Goal: Task Accomplishment & Management: Use online tool/utility

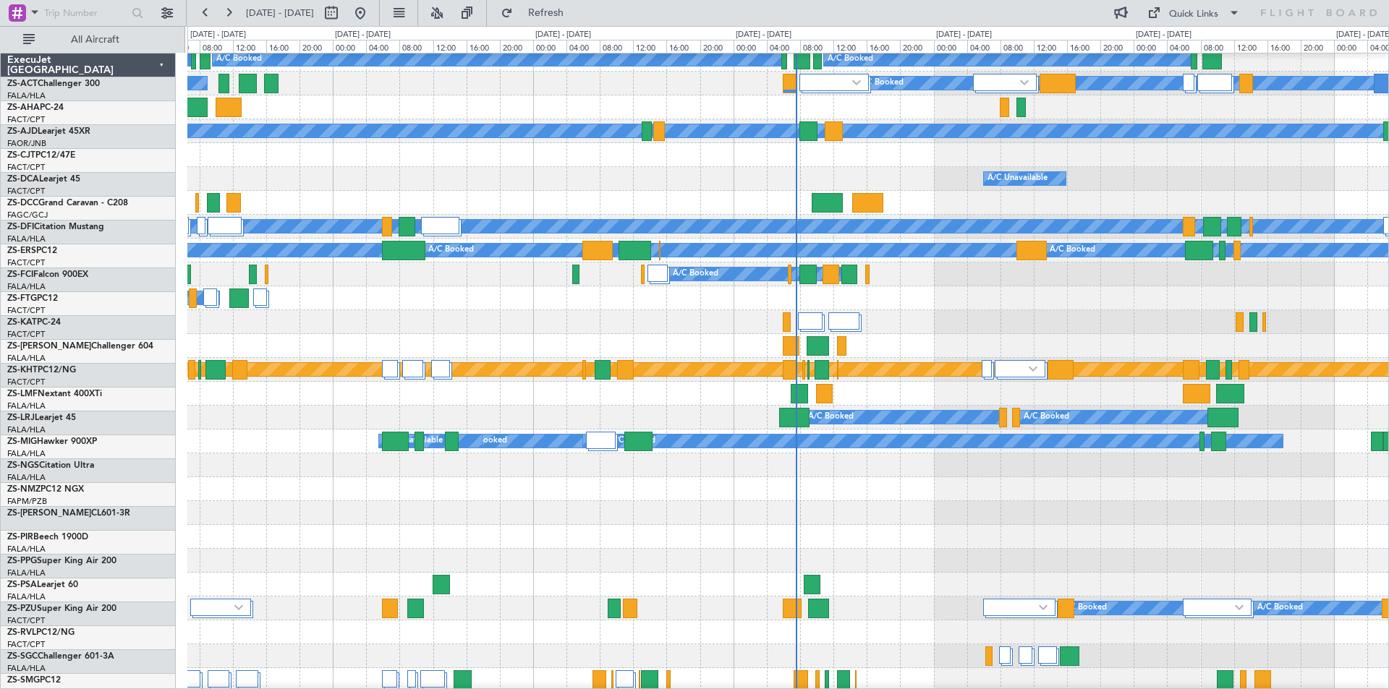
scroll to position [217, 0]
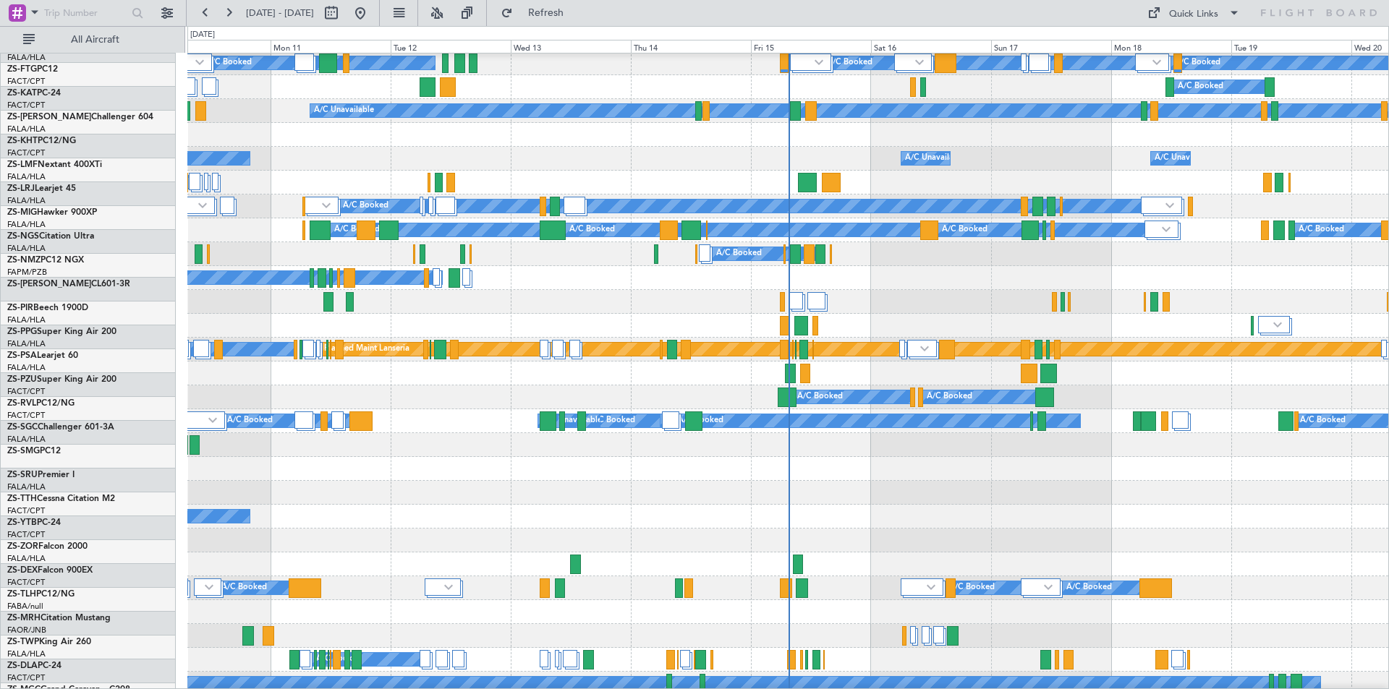
scroll to position [217, 0]
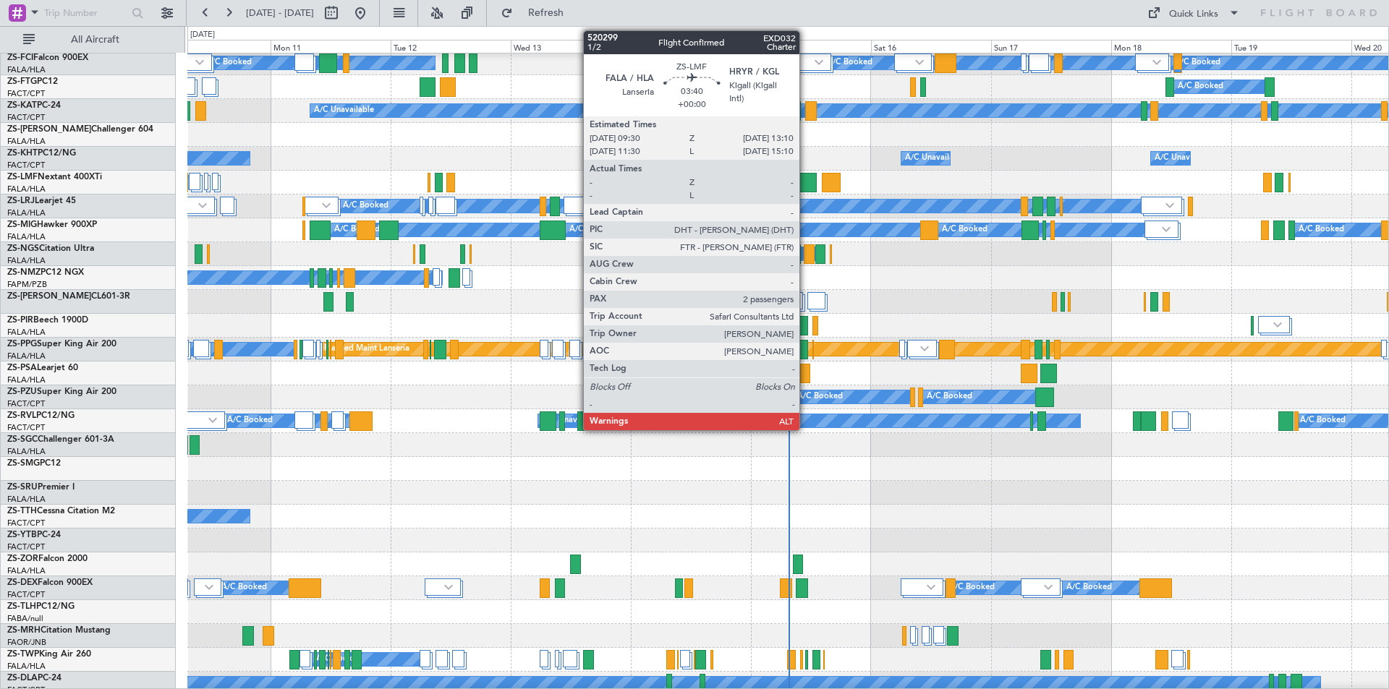
click at [806, 181] on div at bounding box center [807, 183] width 19 height 20
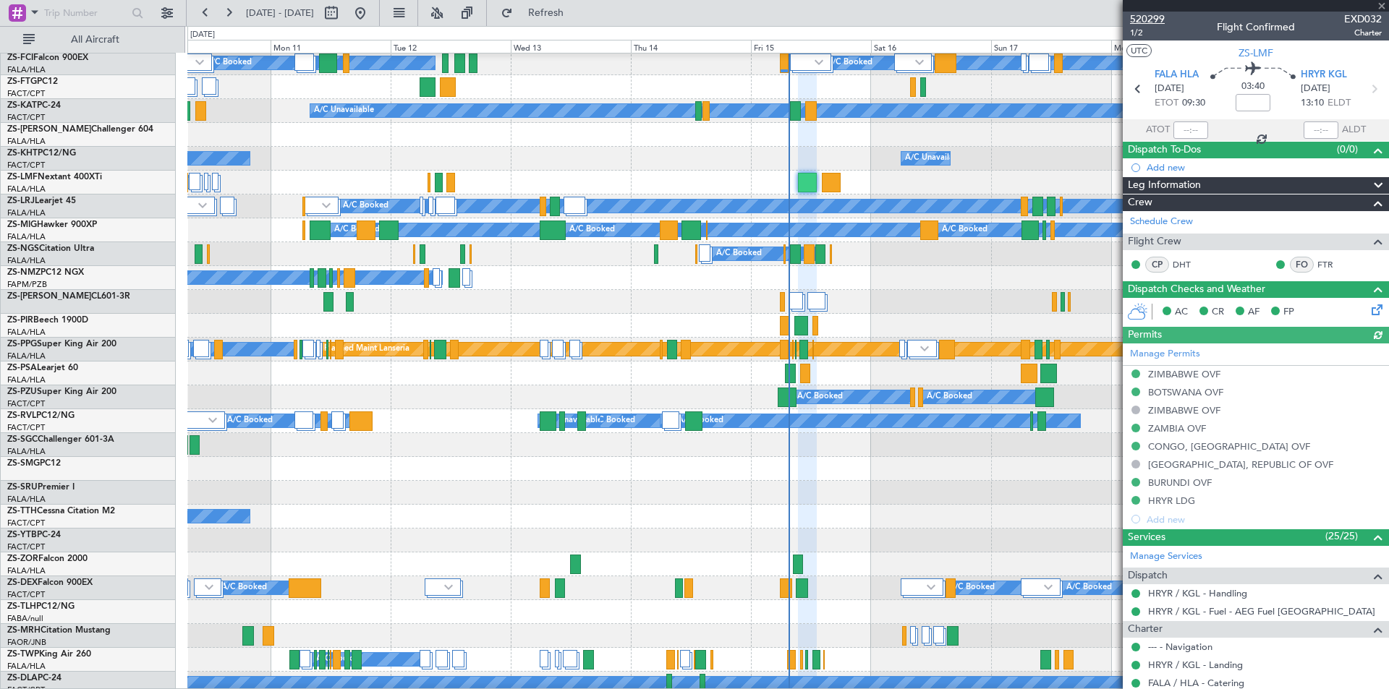
click at [1156, 21] on span "520299" at bounding box center [1147, 19] width 35 height 15
click at [1378, 4] on span at bounding box center [1382, 6] width 14 height 13
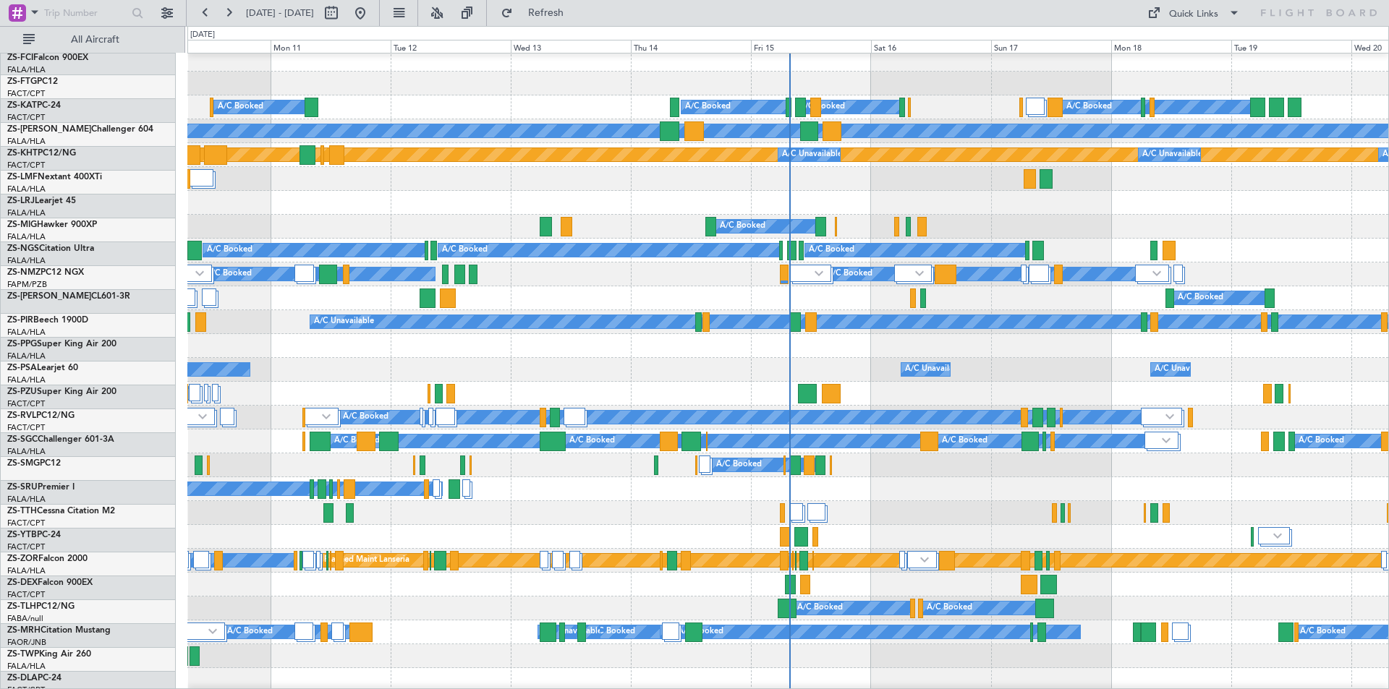
scroll to position [0, 0]
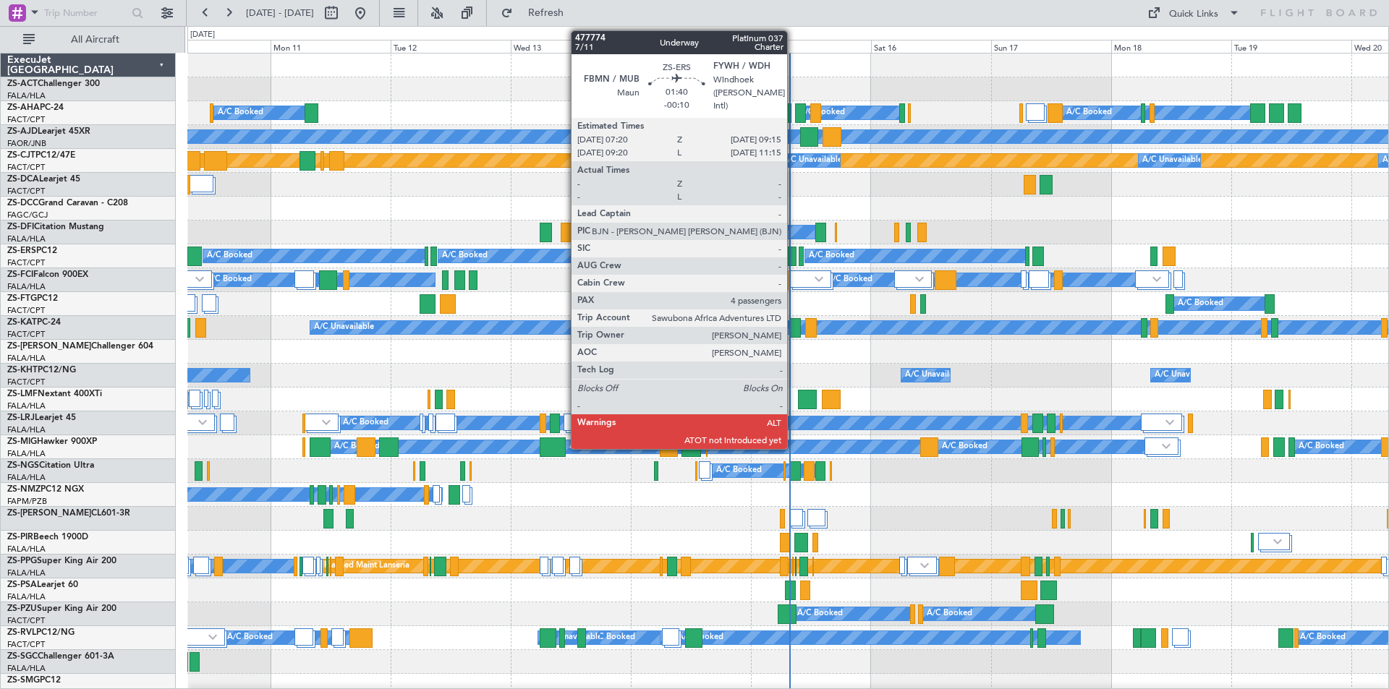
click at [794, 261] on div at bounding box center [792, 257] width 10 height 20
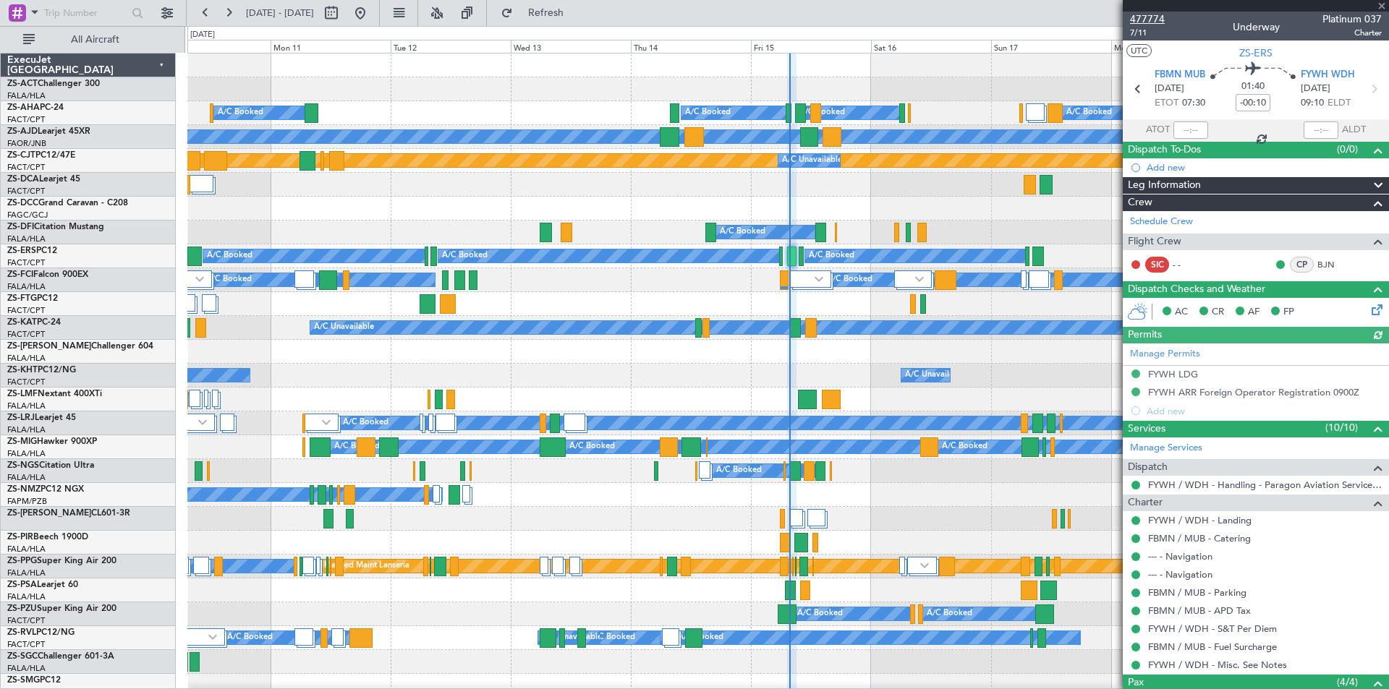
click at [1146, 17] on span "477774" at bounding box center [1147, 19] width 35 height 15
type input "07:22"
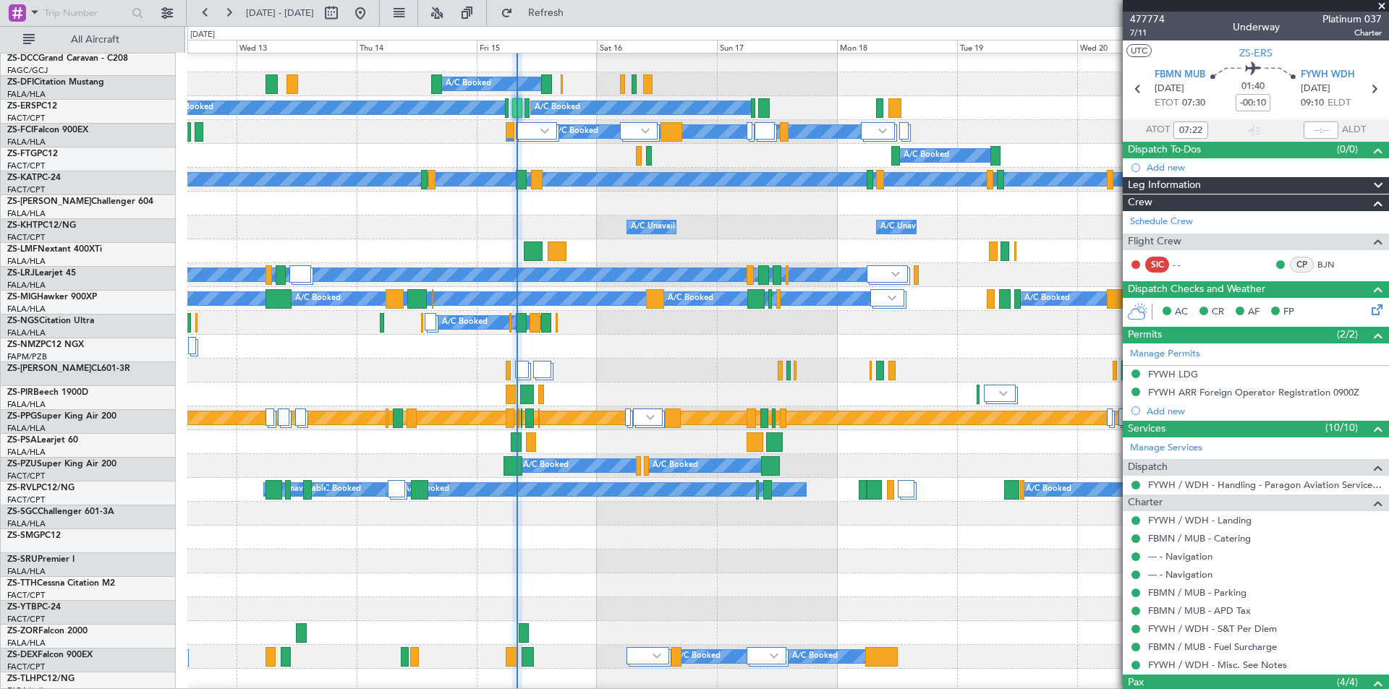
scroll to position [148, 0]
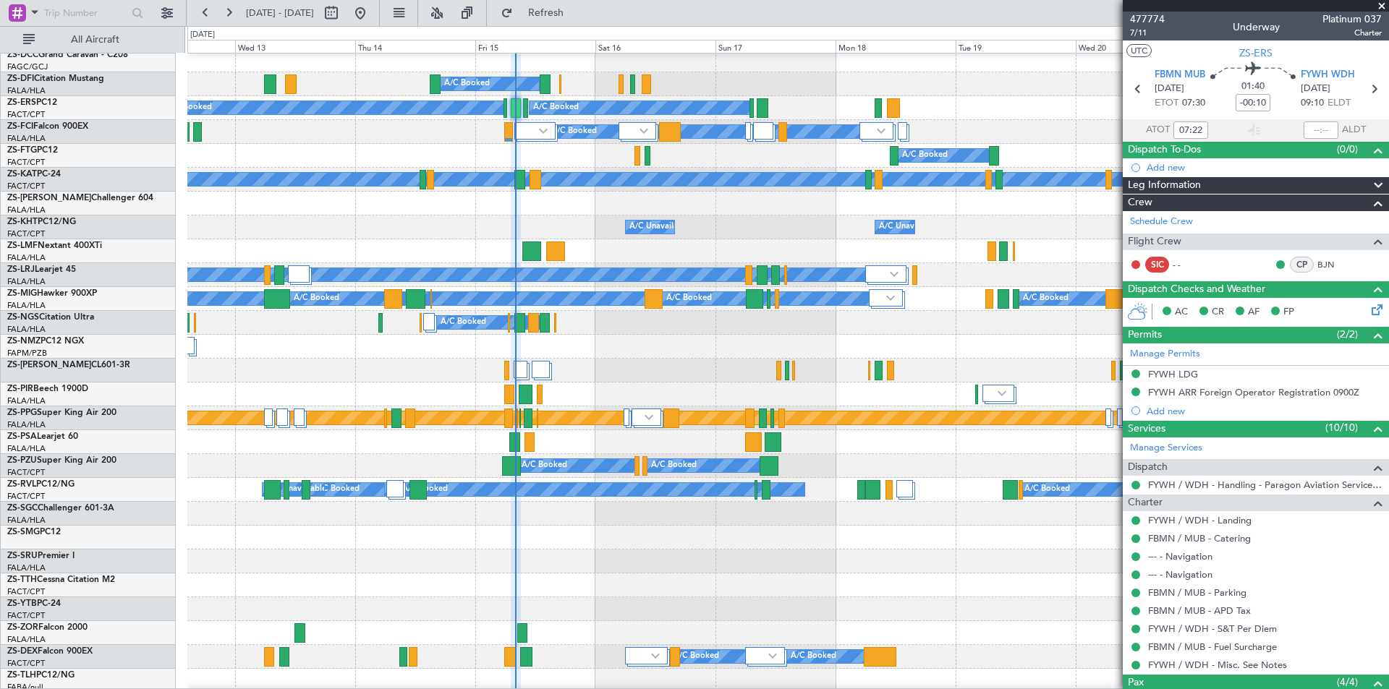
click at [654, 569] on div at bounding box center [787, 562] width 1201 height 24
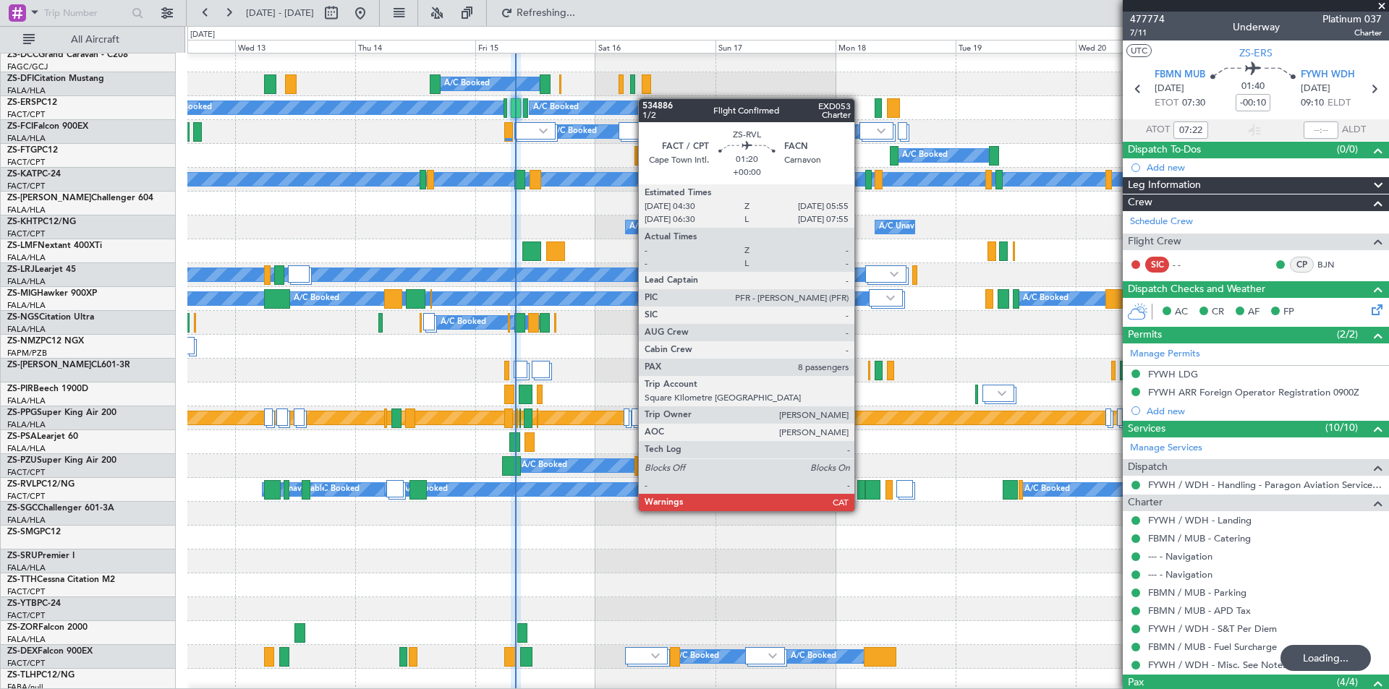
click at [861, 497] on div at bounding box center [860, 490] width 7 height 20
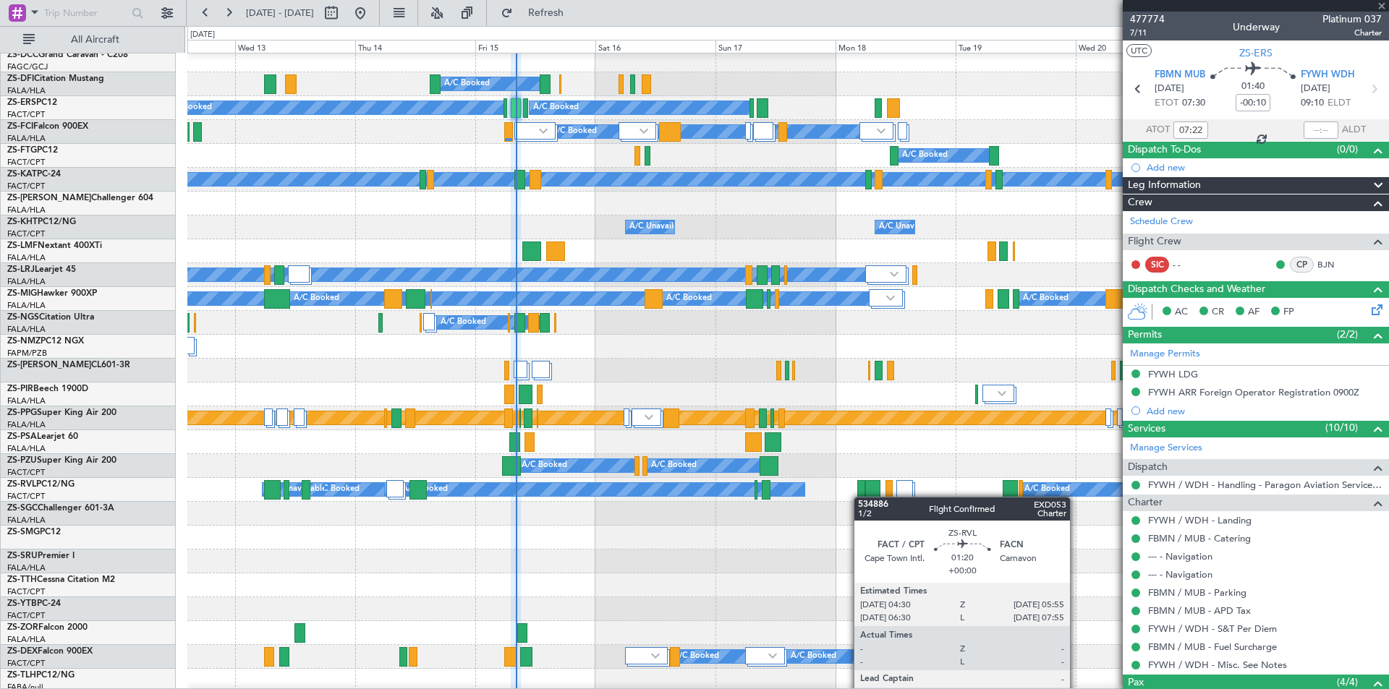
type input "8"
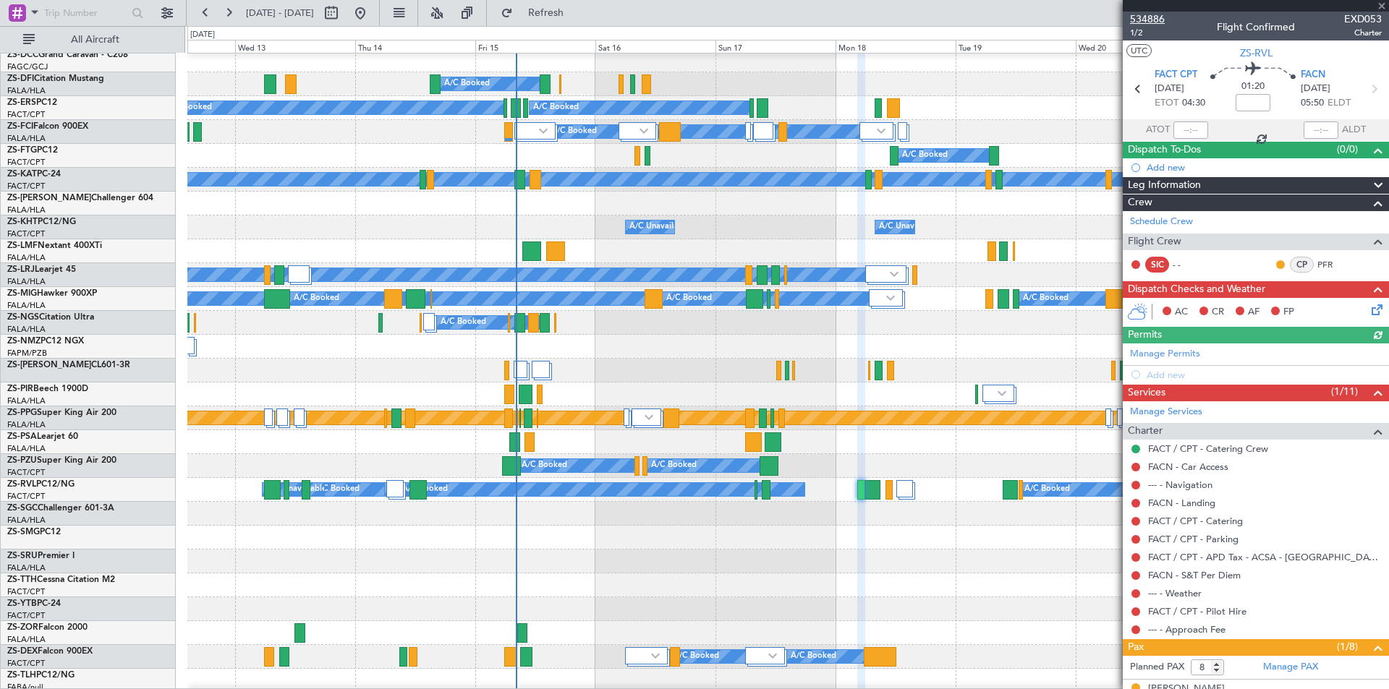
click at [1138, 21] on span "534886" at bounding box center [1147, 19] width 35 height 15
